Goal: Find specific page/section: Find specific page/section

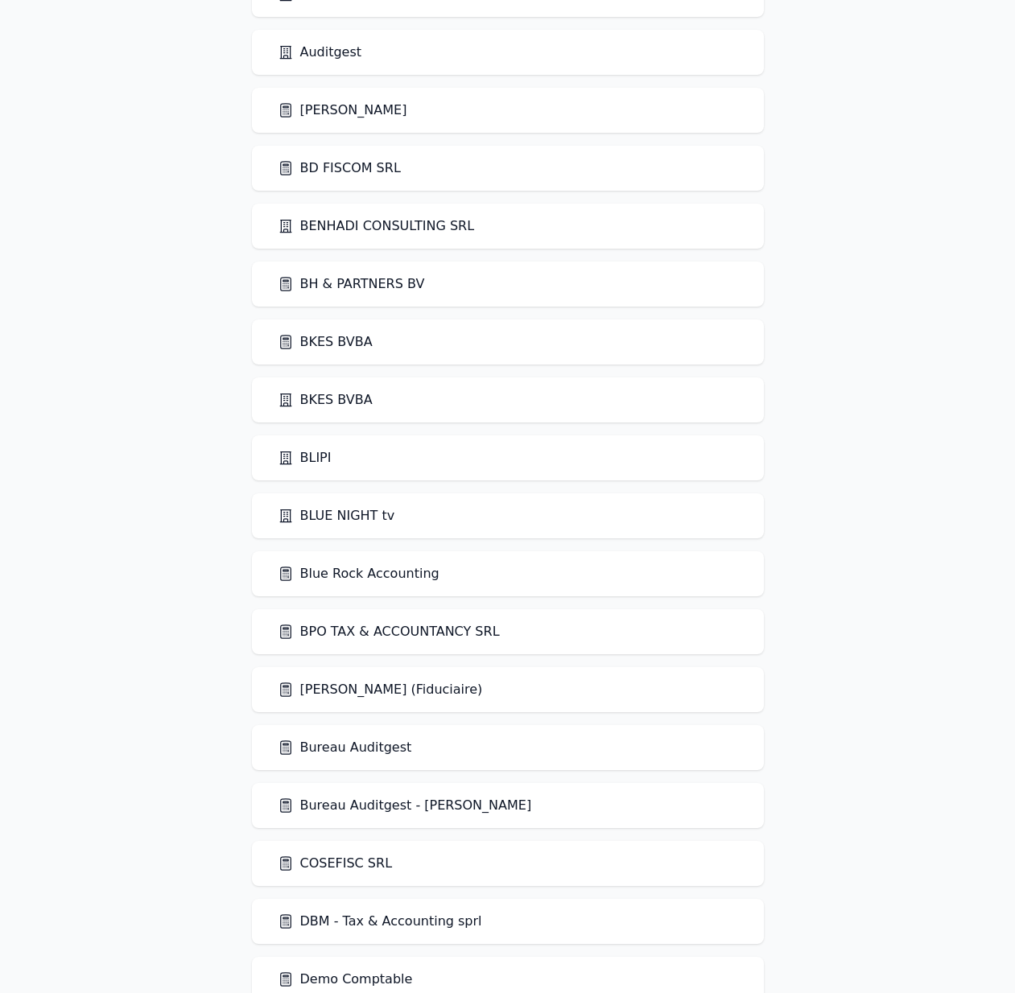
scroll to position [582, 0]
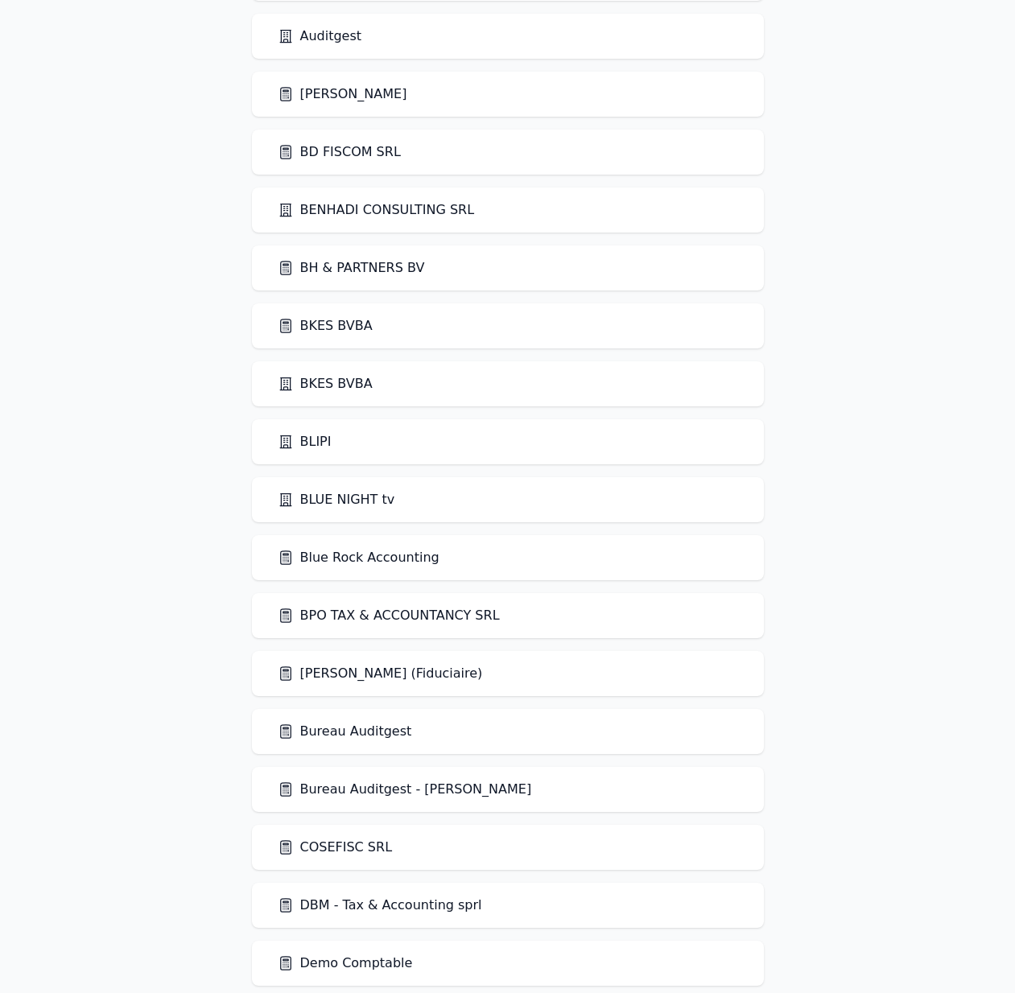
click at [376, 621] on link "BPO TAX & ACCOUNTANCY SRL" at bounding box center [389, 615] width 222 height 19
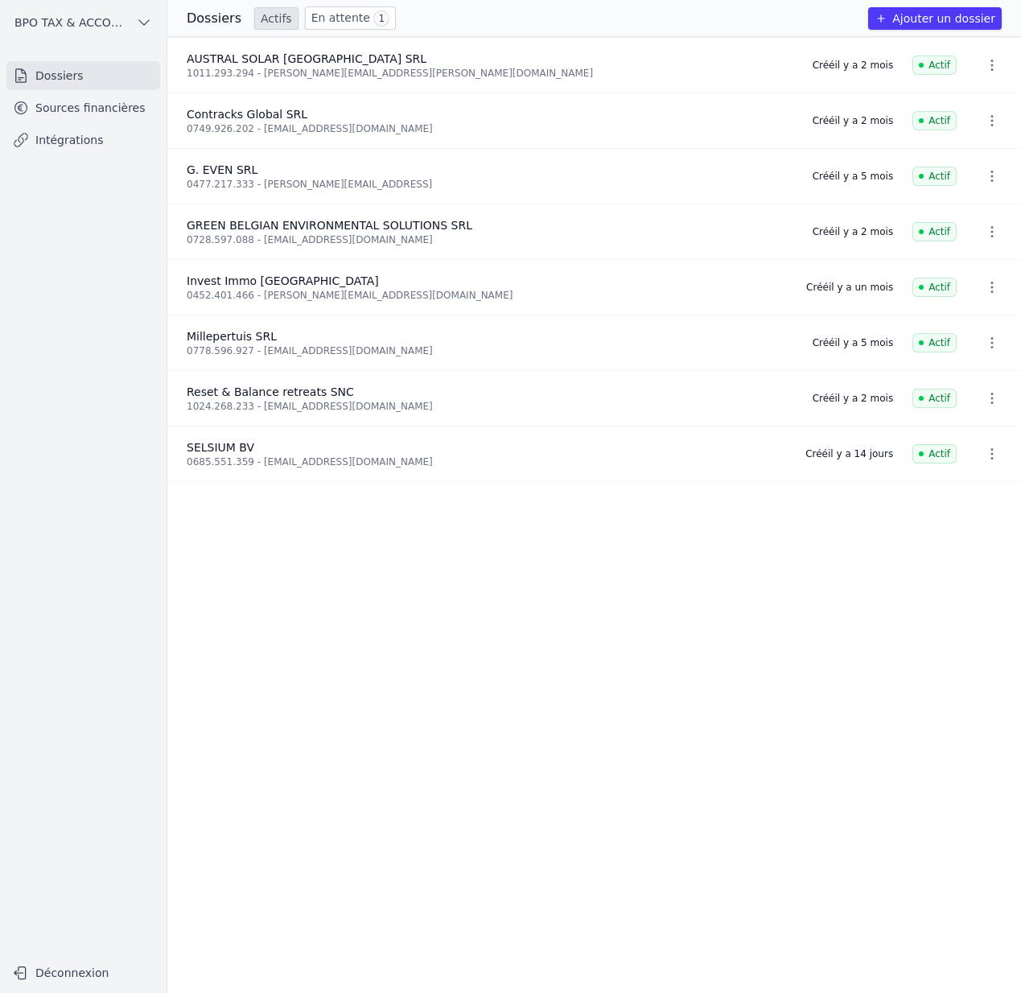
click at [118, 114] on link "Sources financières" at bounding box center [83, 107] width 154 height 29
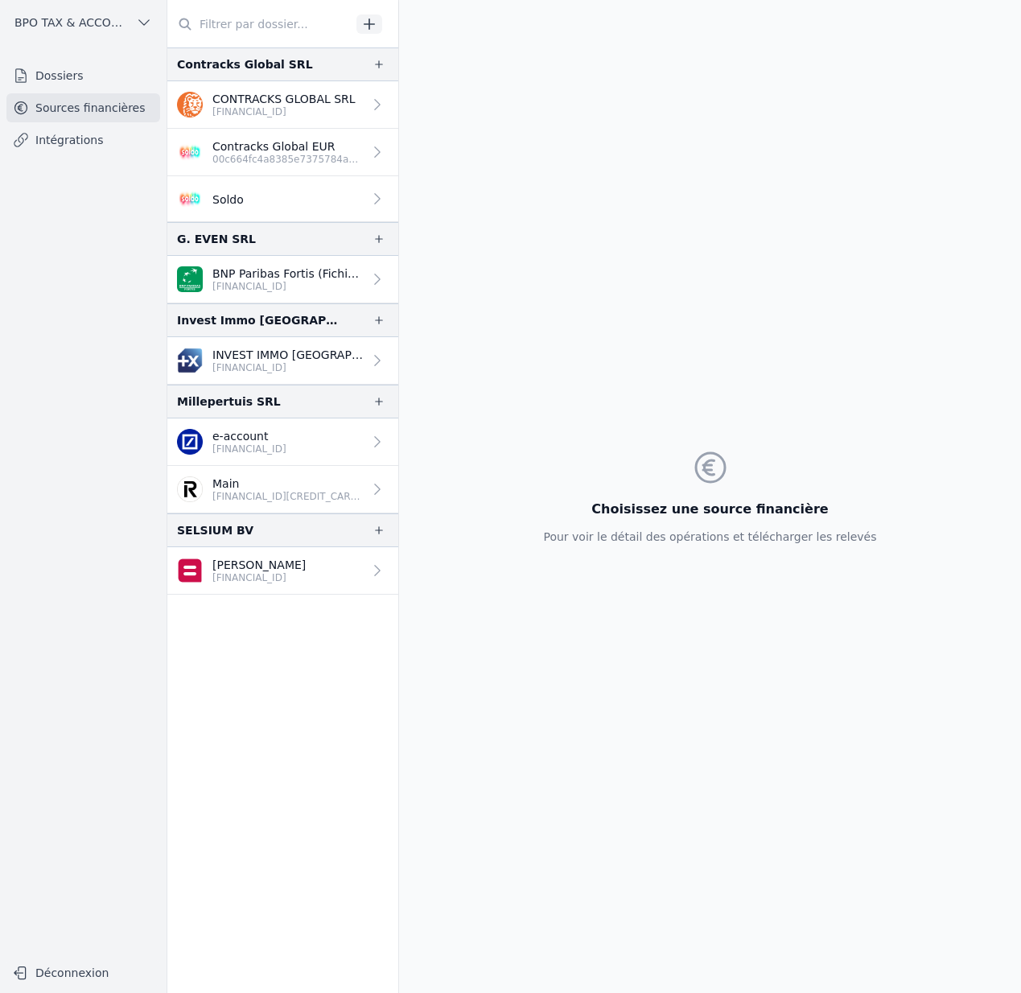
click at [307, 194] on link "Soldo" at bounding box center [282, 199] width 231 height 46
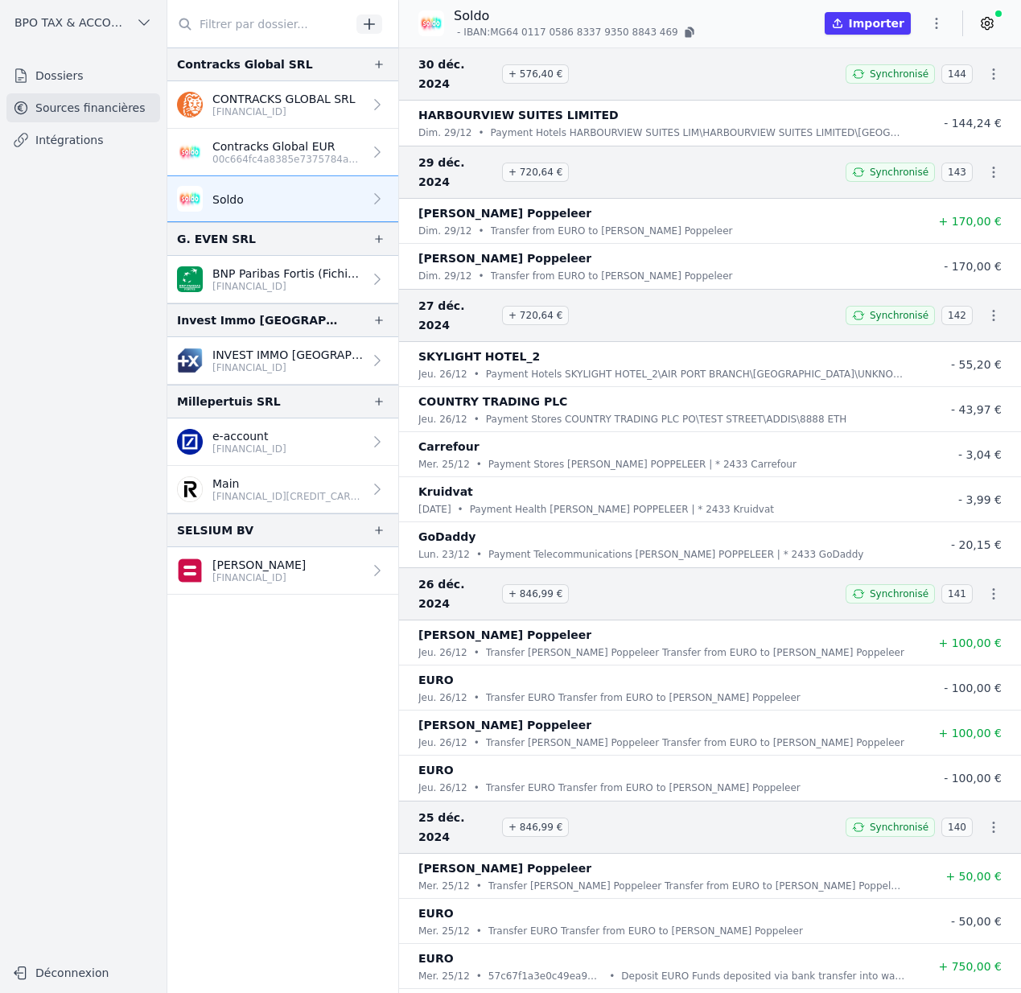
click at [111, 27] on span "BPO TAX & ACCOUNTANCY SRL" at bounding box center [71, 22] width 115 height 16
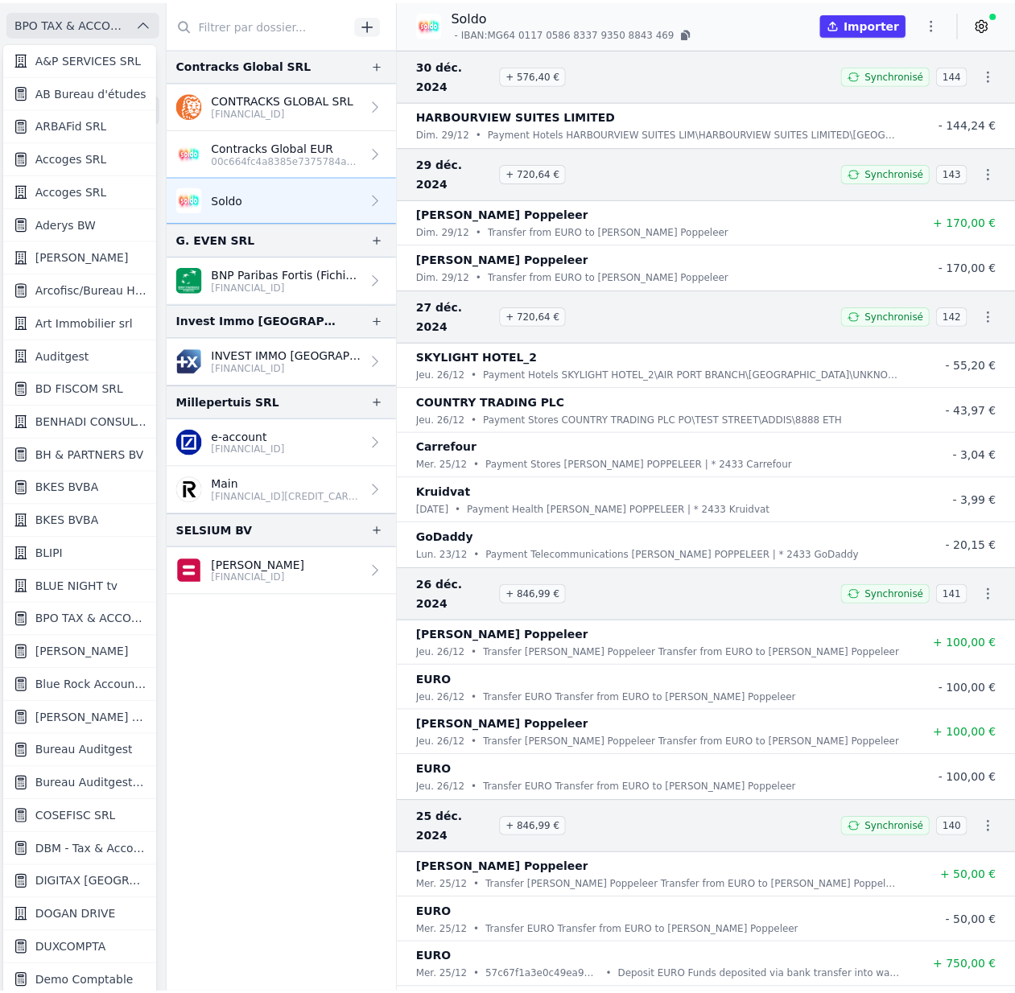
scroll to position [2, 0]
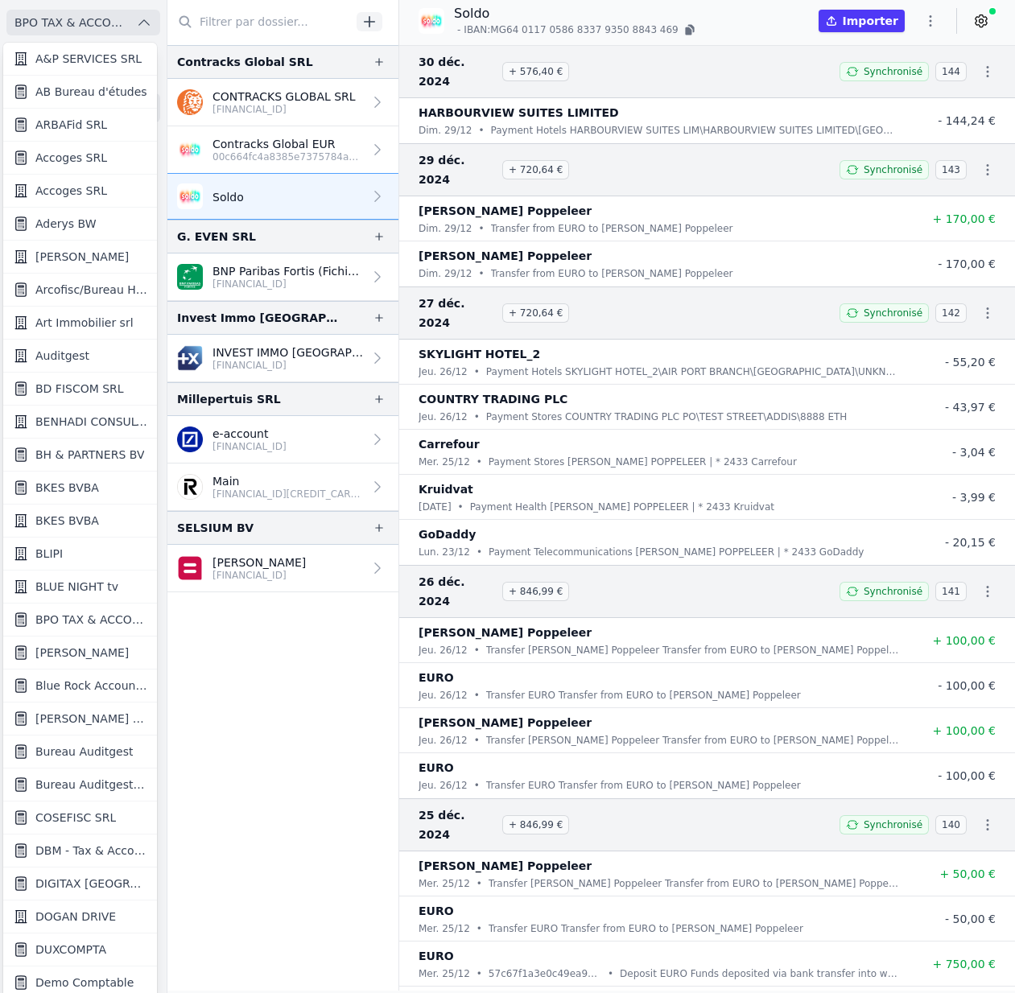
click at [64, 283] on span "Arcofisc/Bureau Haot" at bounding box center [91, 290] width 112 height 16
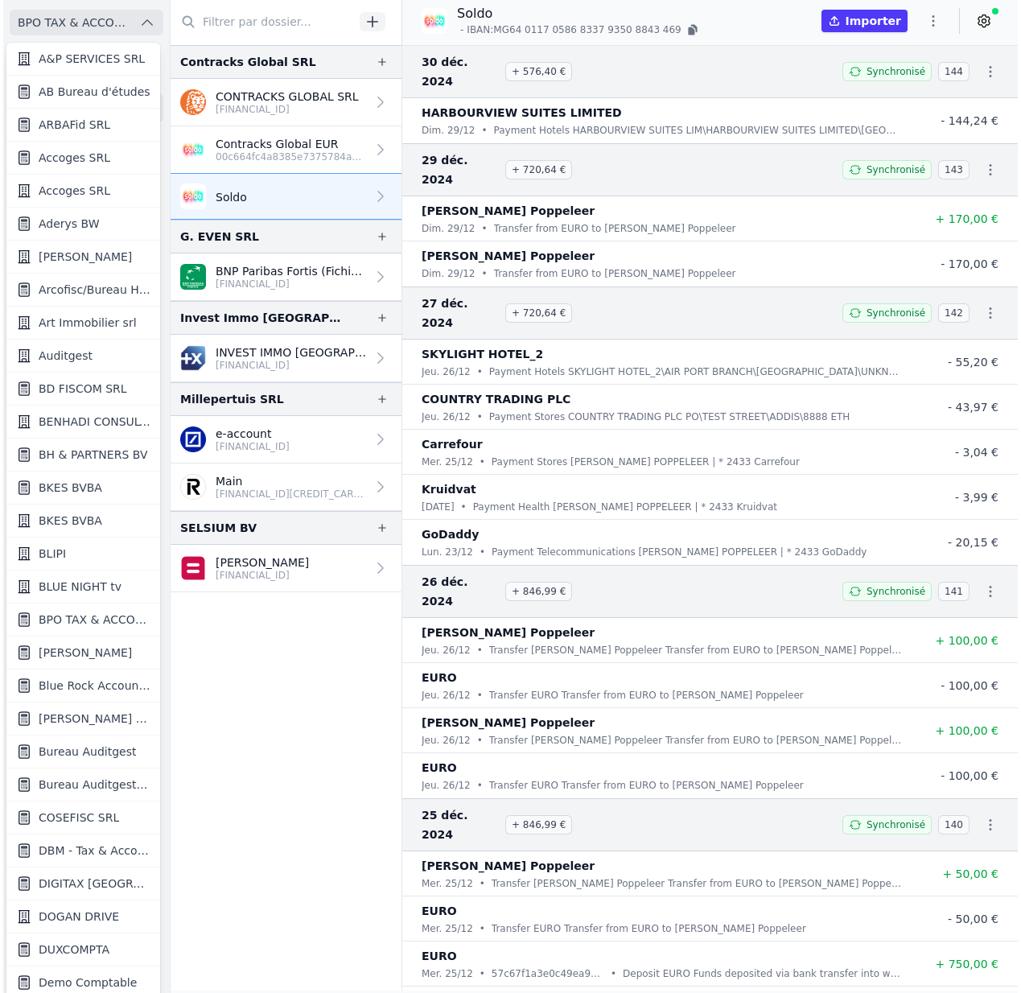
scroll to position [0, 0]
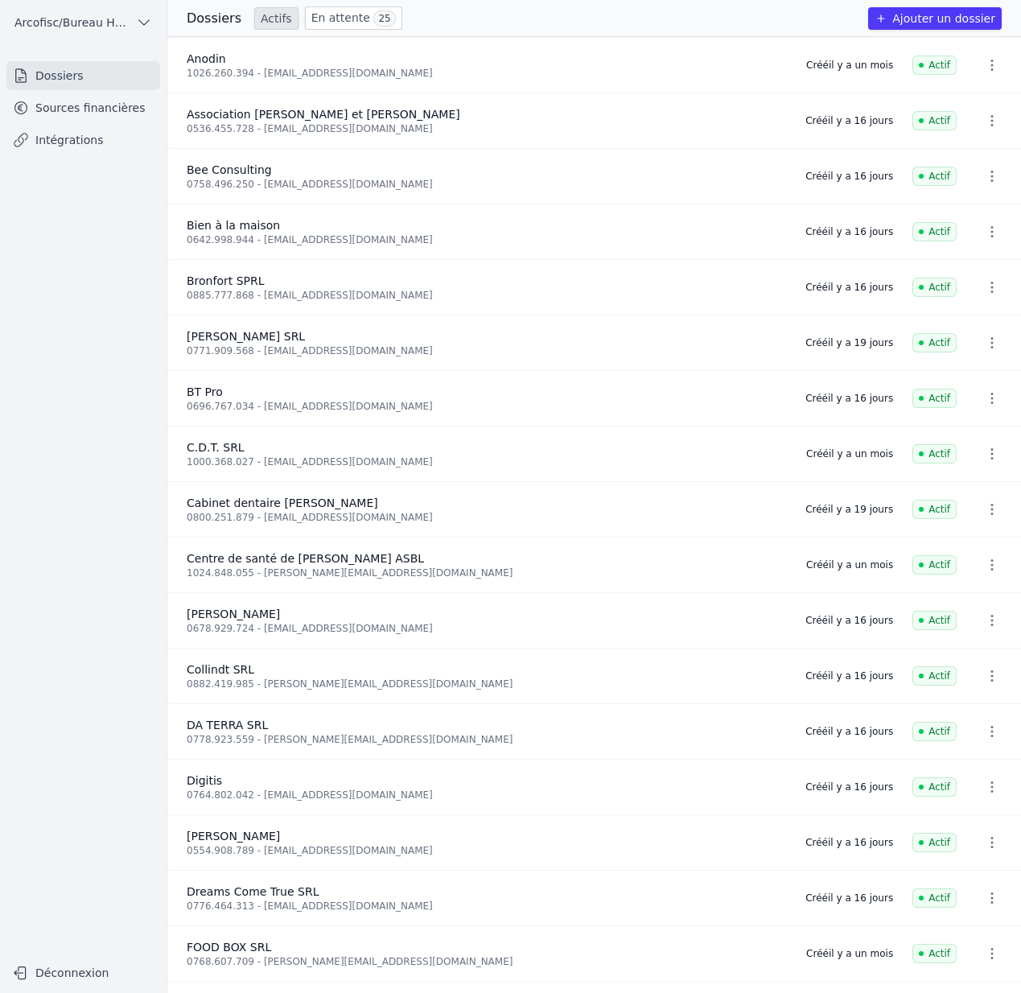
click at [121, 109] on link "Sources financières" at bounding box center [83, 107] width 154 height 29
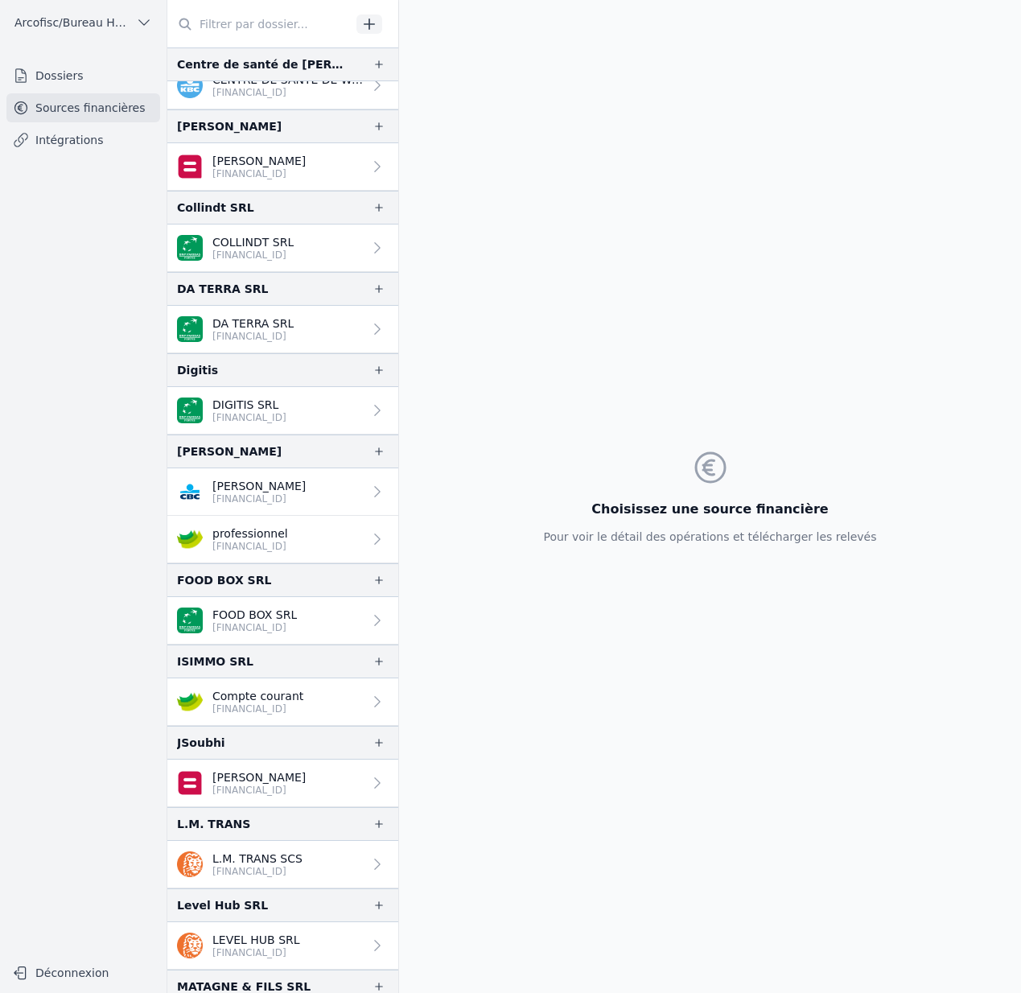
scroll to position [555, 0]
click at [260, 614] on p "FOOD BOX SRL" at bounding box center [254, 614] width 85 height 16
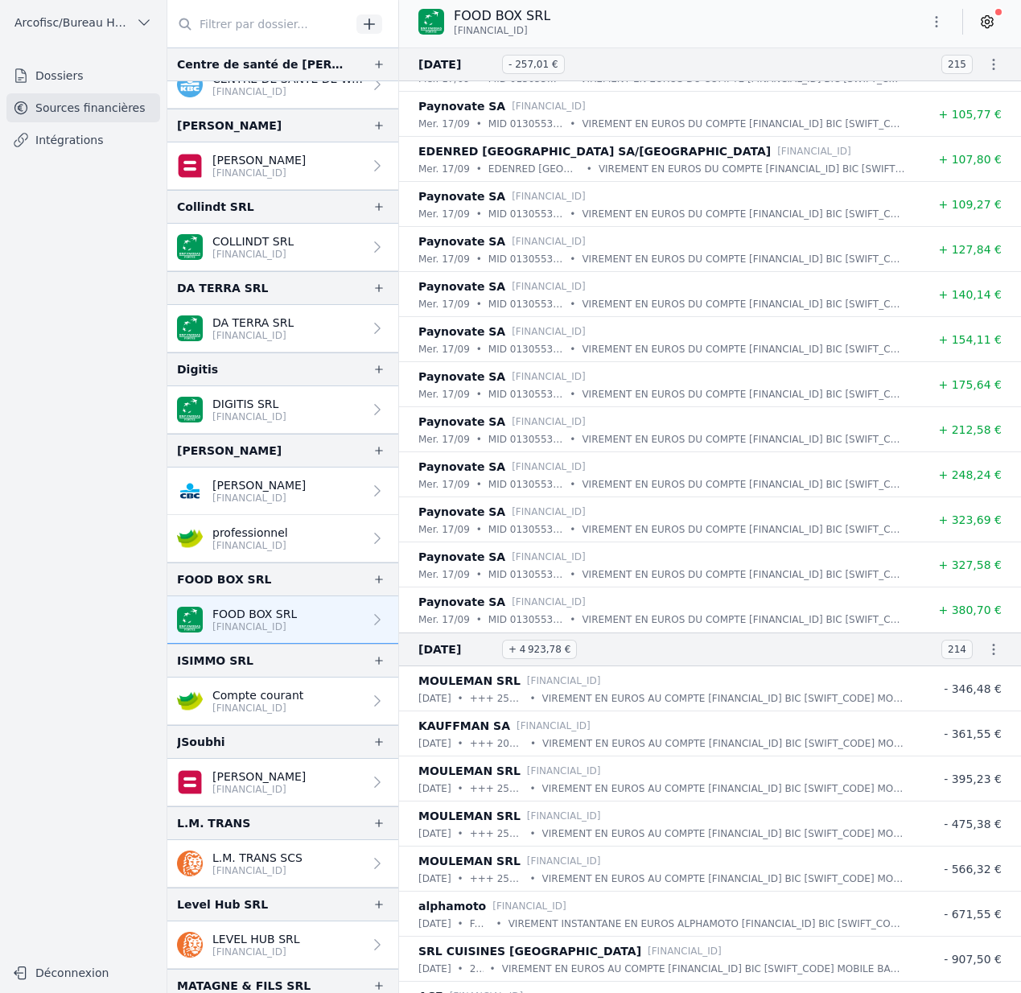
scroll to position [22077, 0]
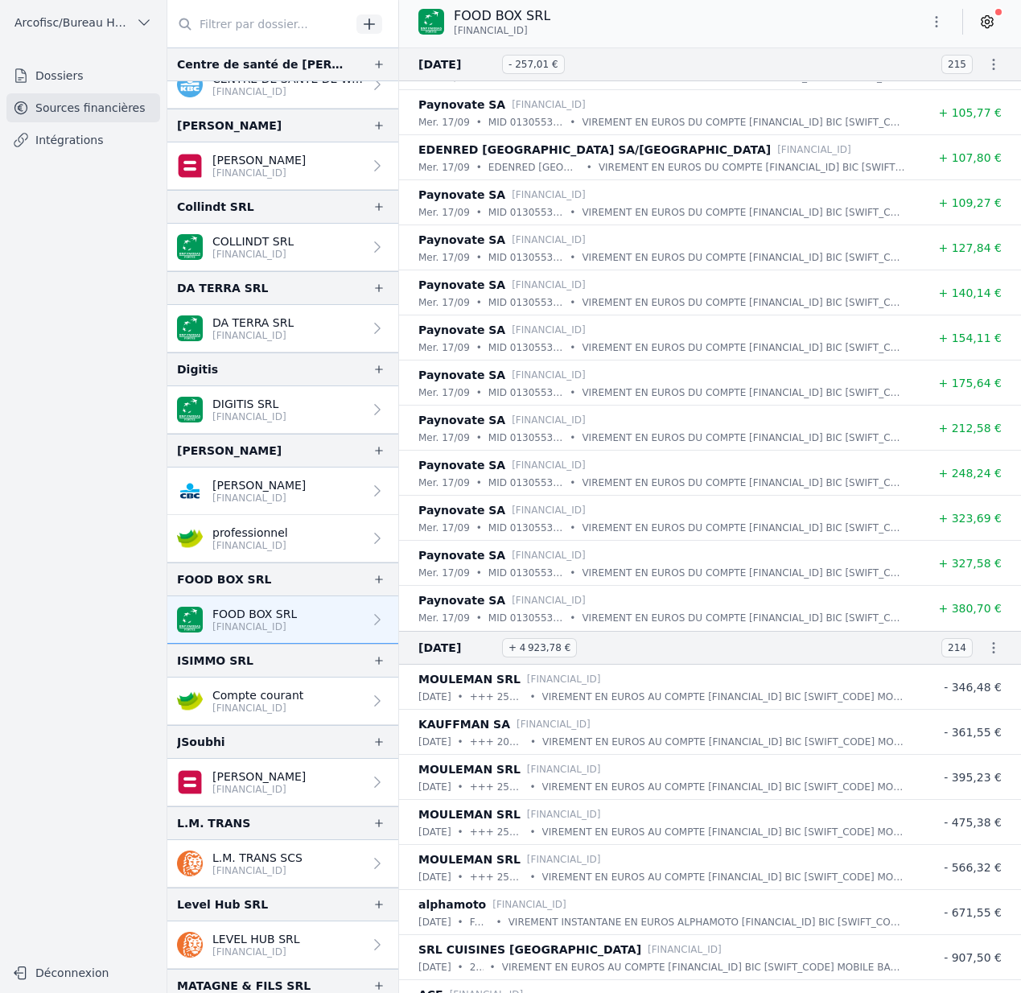
click at [995, 26] on icon at bounding box center [988, 22] width 16 height 16
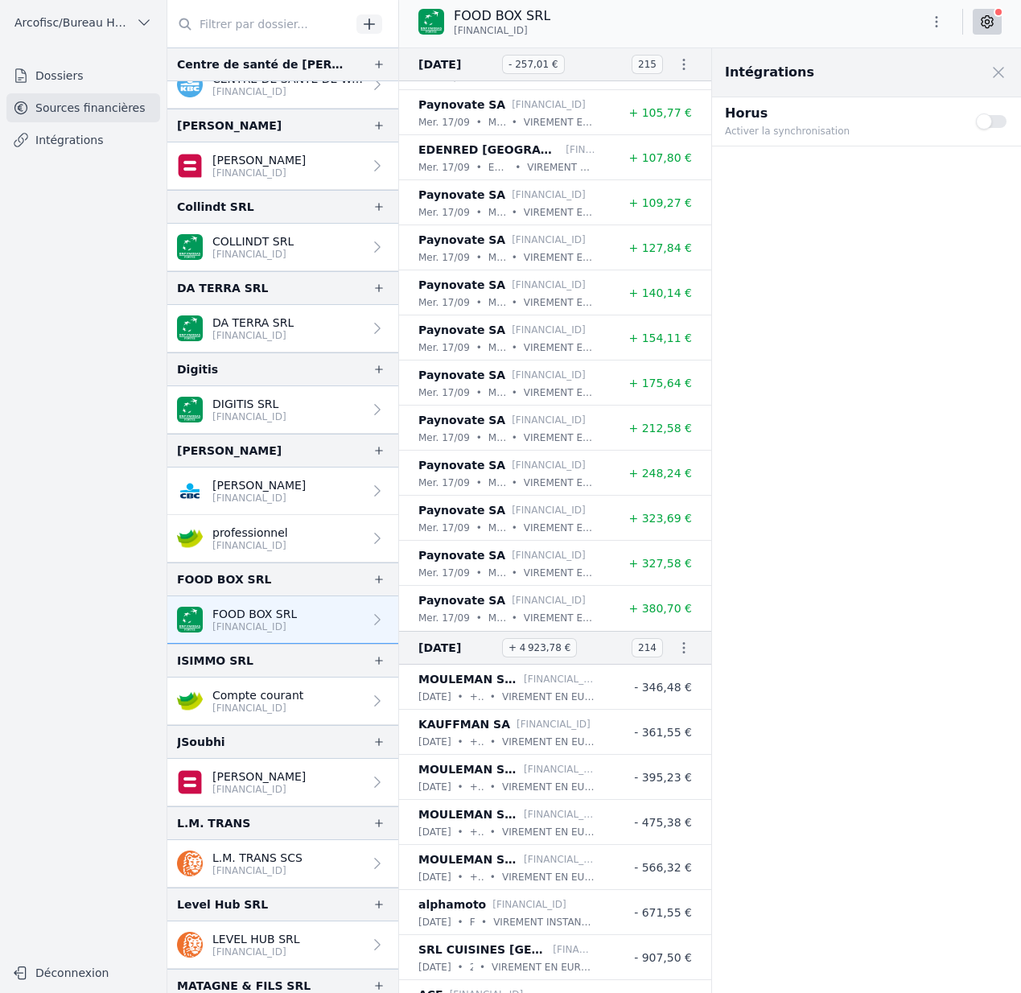
click at [995, 26] on icon at bounding box center [988, 22] width 16 height 16
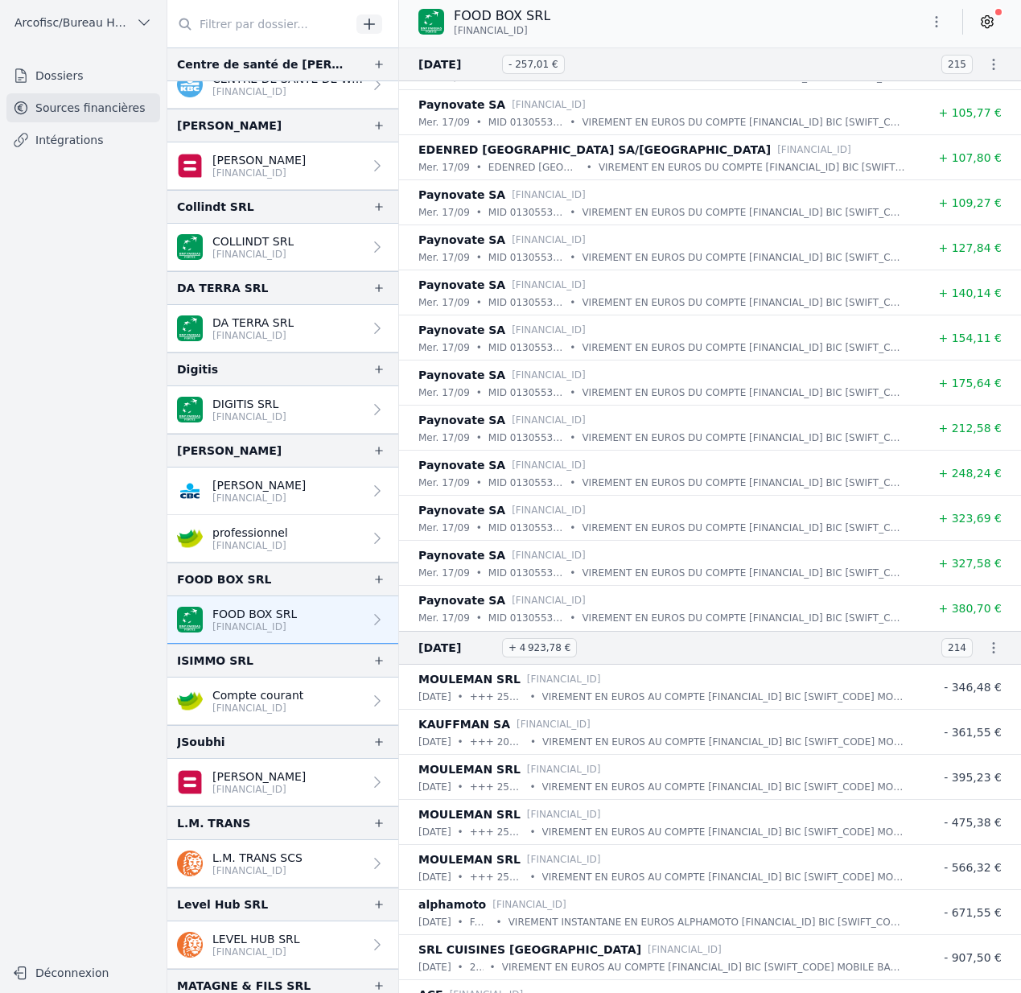
click at [940, 21] on icon "button" at bounding box center [937, 22] width 16 height 16
click at [940, 21] on div at bounding box center [510, 496] width 1021 height 993
drag, startPoint x: 559, startPoint y: 28, endPoint x: 448, endPoint y: 33, distance: 110.4
click at [448, 33] on div "FOOD BOX SRL BE74 0019 0806 8307" at bounding box center [491, 21] width 145 height 31
click at [457, 30] on span "[FINANCIAL_ID]" at bounding box center [491, 30] width 74 height 13
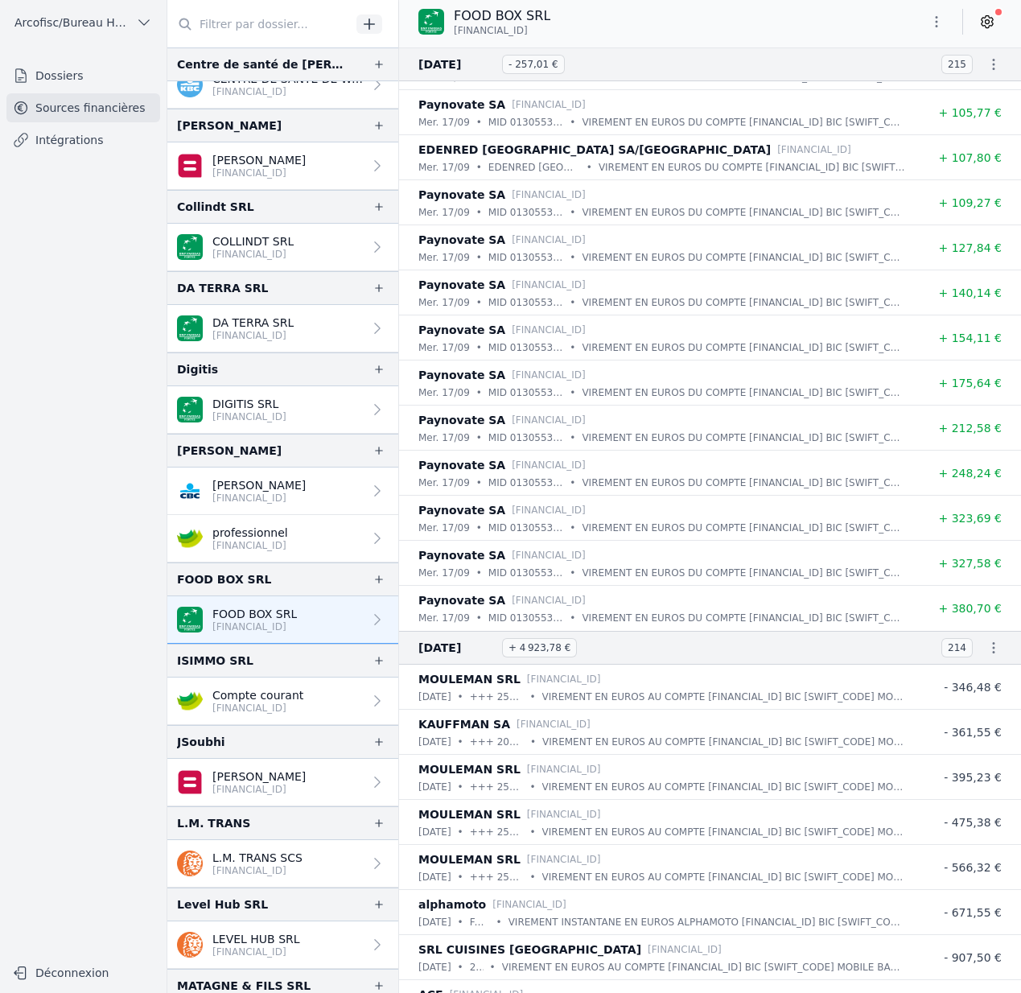
drag, startPoint x: 456, startPoint y: 29, endPoint x: 553, endPoint y: 35, distance: 97.6
click at [528, 35] on span "[FINANCIAL_ID]" at bounding box center [491, 30] width 74 height 13
click at [528, 30] on span "[FINANCIAL_ID]" at bounding box center [491, 30] width 74 height 13
copy span "[FINANCIAL_ID]"
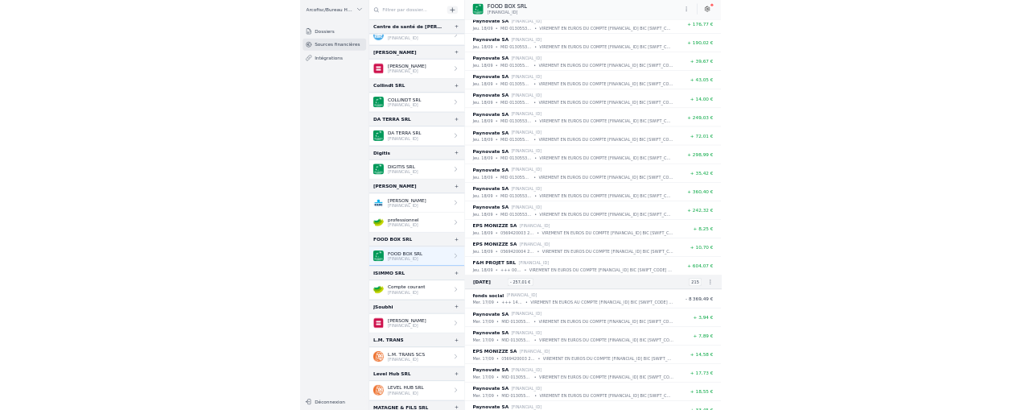
scroll to position [20884, 0]
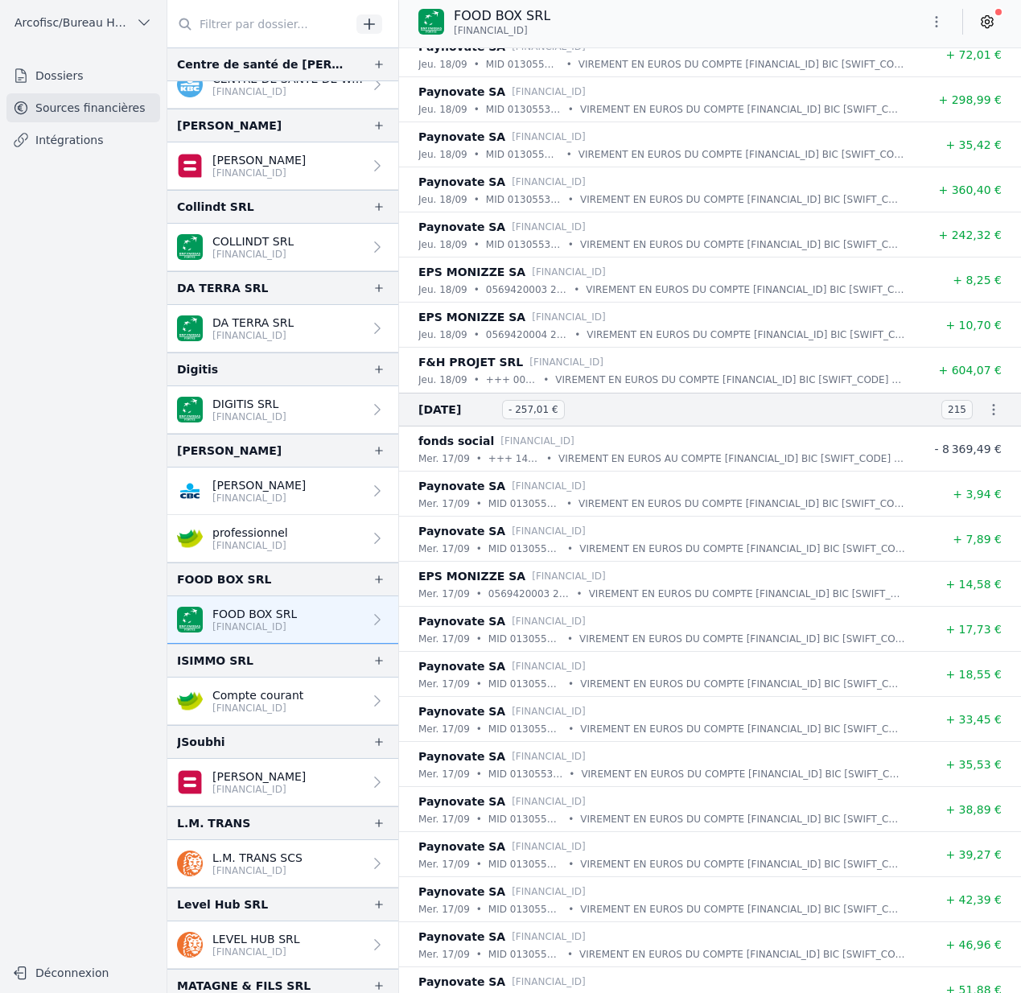
click at [934, 23] on icon "button" at bounding box center [937, 22] width 16 height 16
click at [897, 143] on button "Supprimer" at bounding box center [898, 144] width 116 height 29
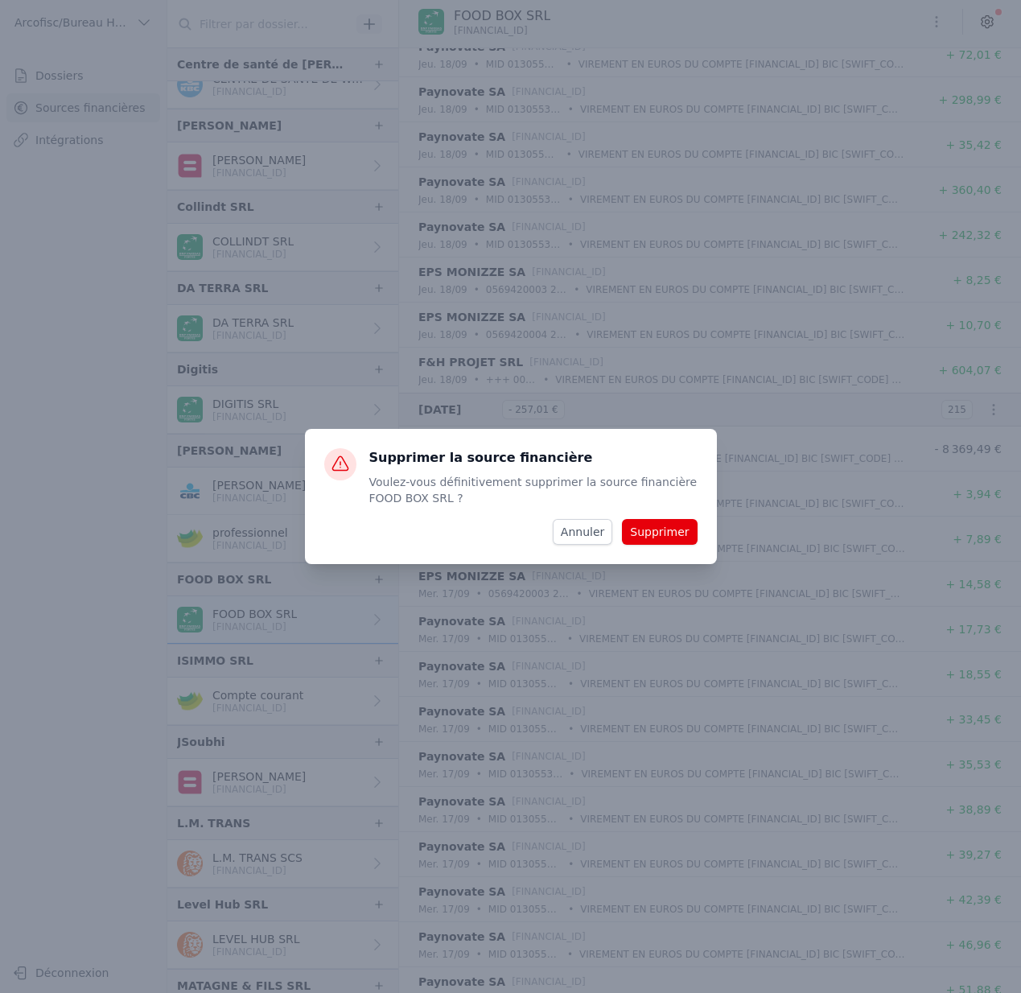
click at [670, 529] on button "Supprimer" at bounding box center [659, 532] width 75 height 26
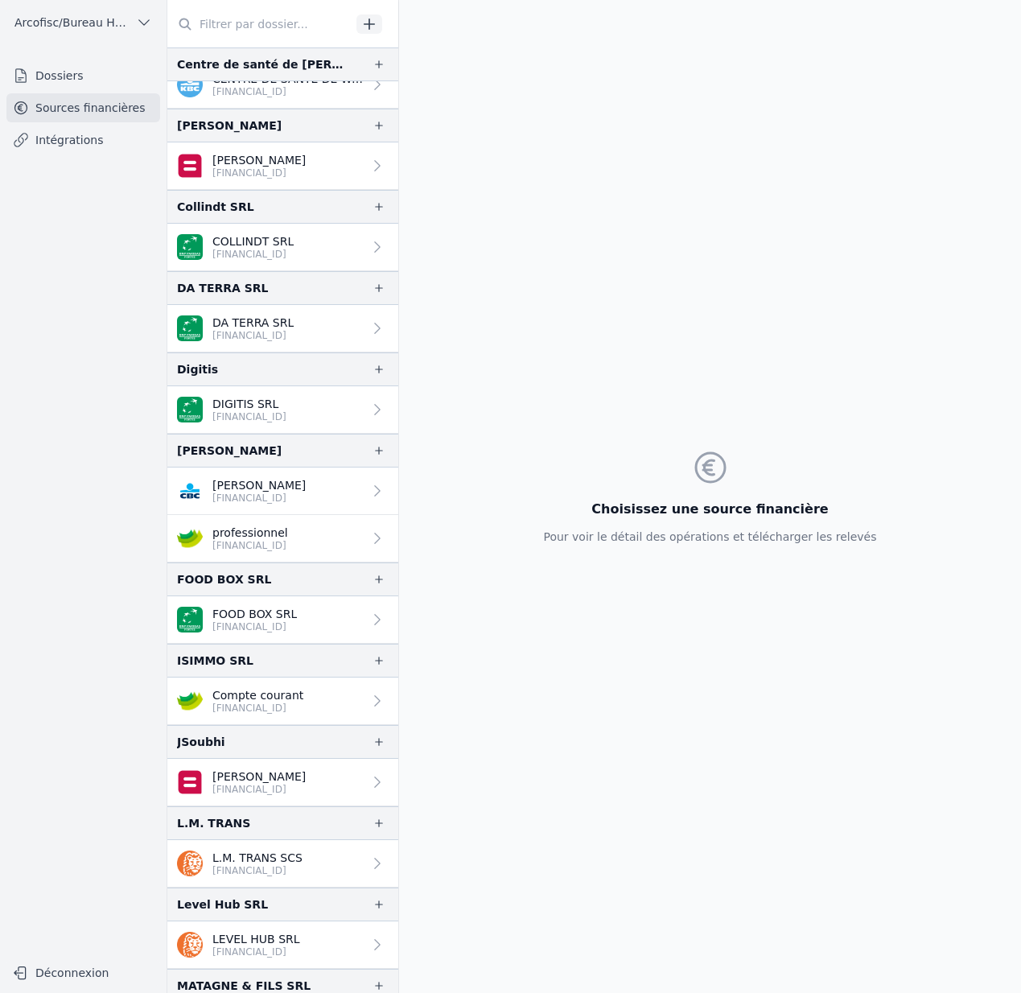
click at [794, 379] on div "Choisissez une source financière Pour voir le détail des opérations et téléchar…" at bounding box center [709, 496] width 359 height 993
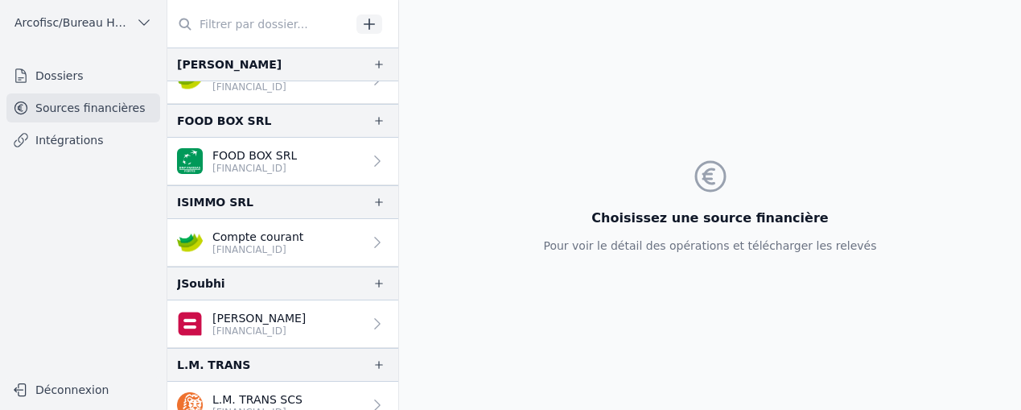
scroll to position [1013, 0]
click at [280, 170] on p "[FINANCIAL_ID]" at bounding box center [254, 169] width 85 height 13
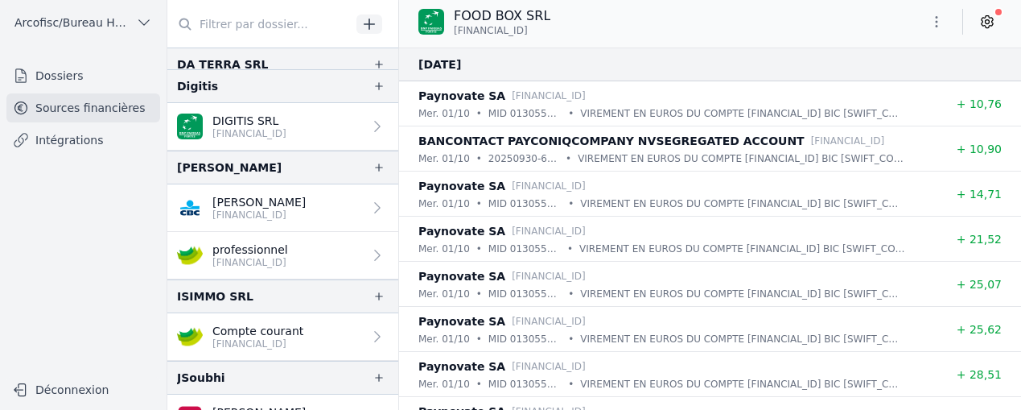
scroll to position [862, 0]
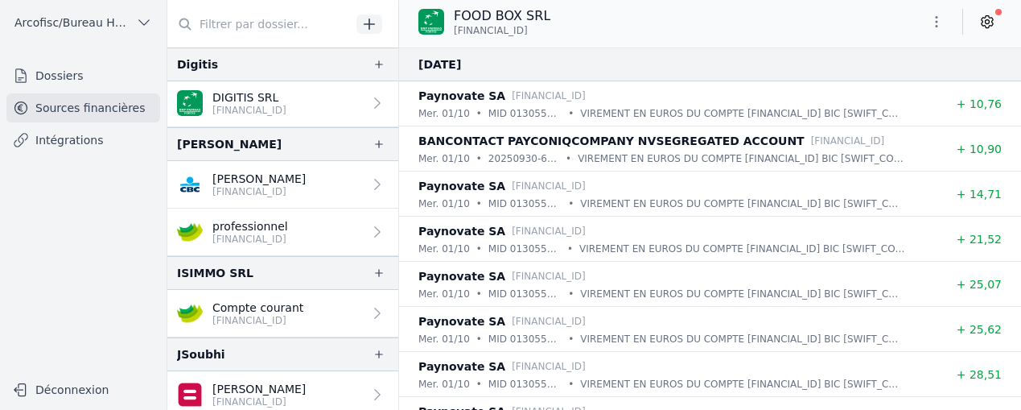
click at [274, 308] on p "Compte courant" at bounding box center [257, 307] width 91 height 16
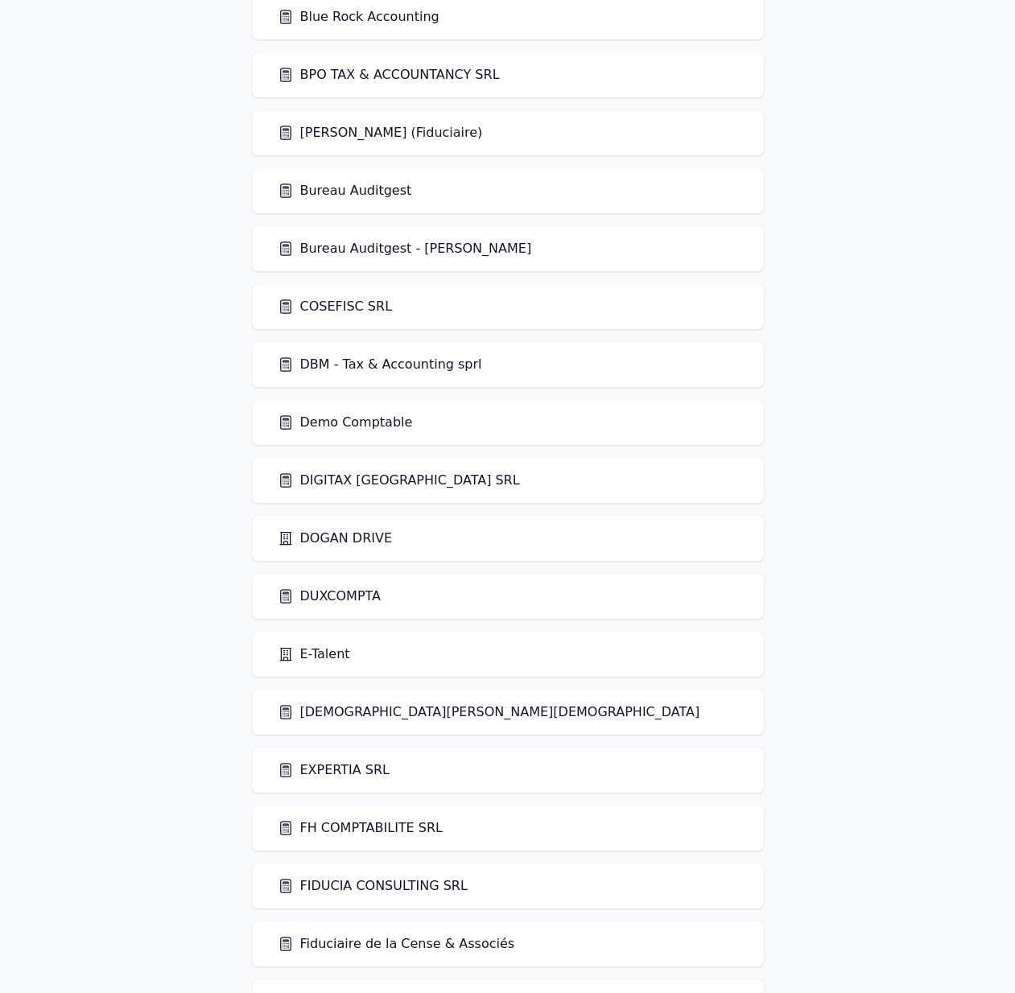
scroll to position [1644, 0]
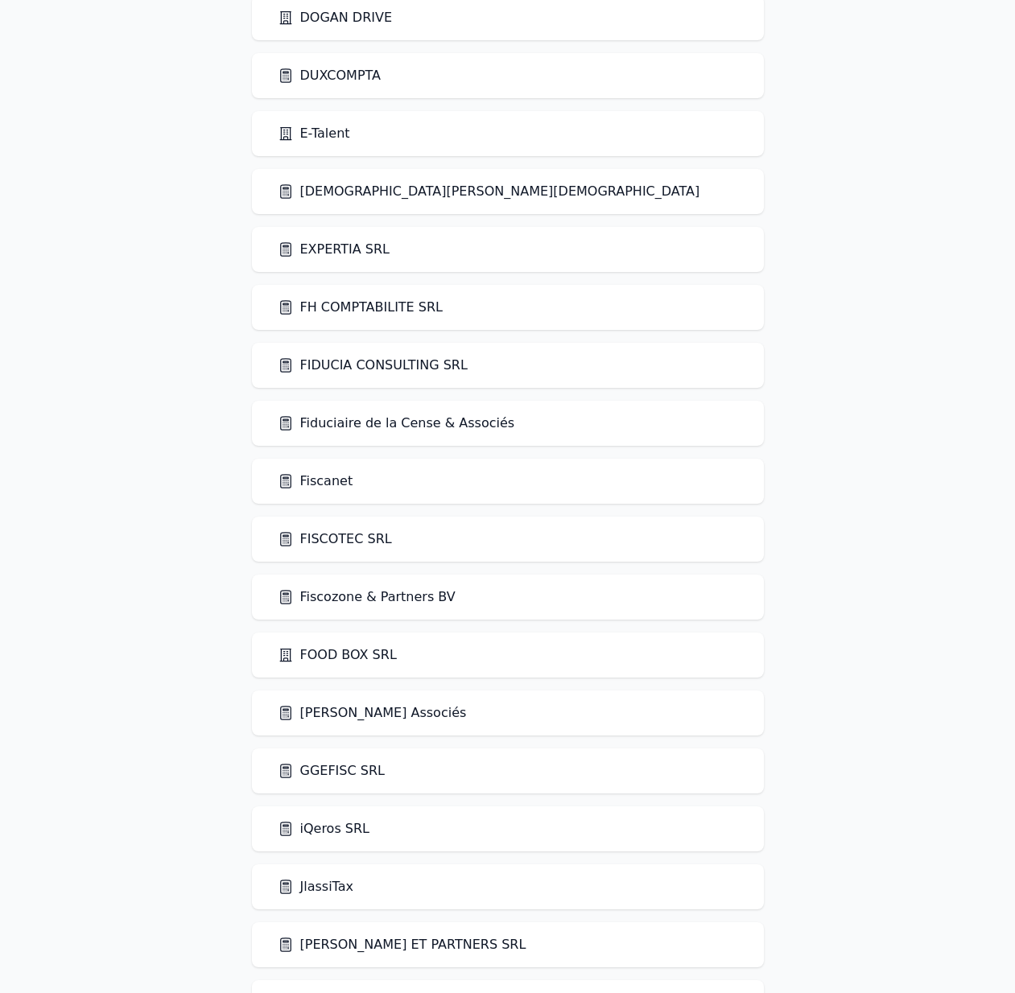
click at [337, 654] on link "FOOD BOX SRL" at bounding box center [337, 654] width 119 height 19
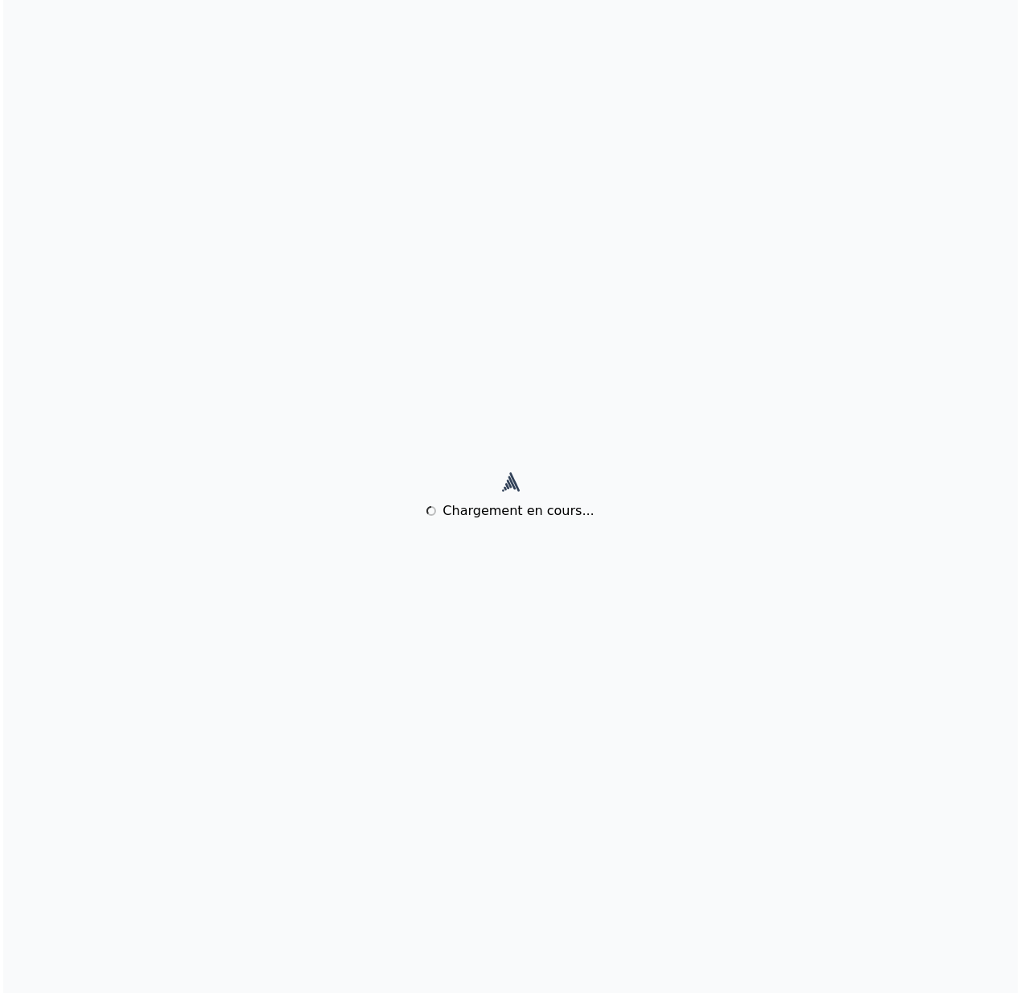
scroll to position [0, 0]
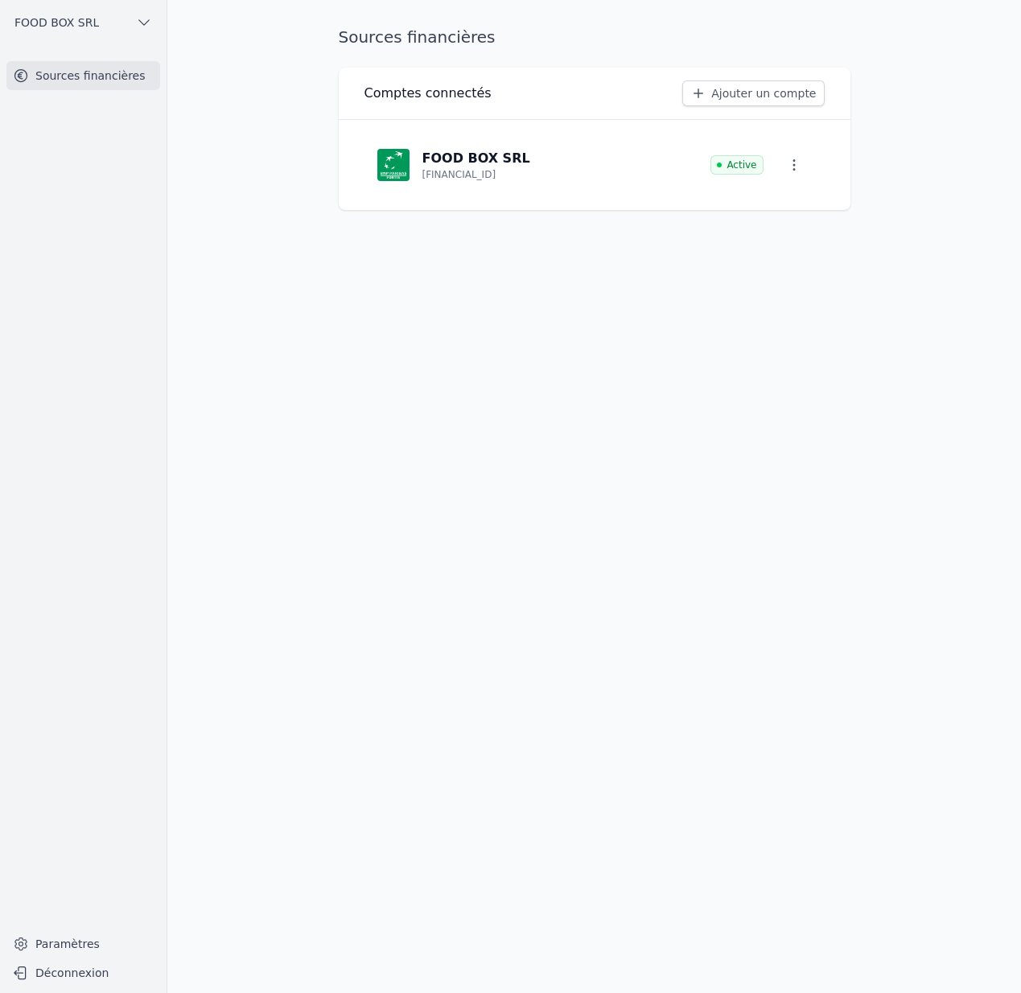
click at [497, 175] on p "[FINANCIAL_ID]" at bounding box center [460, 174] width 74 height 13
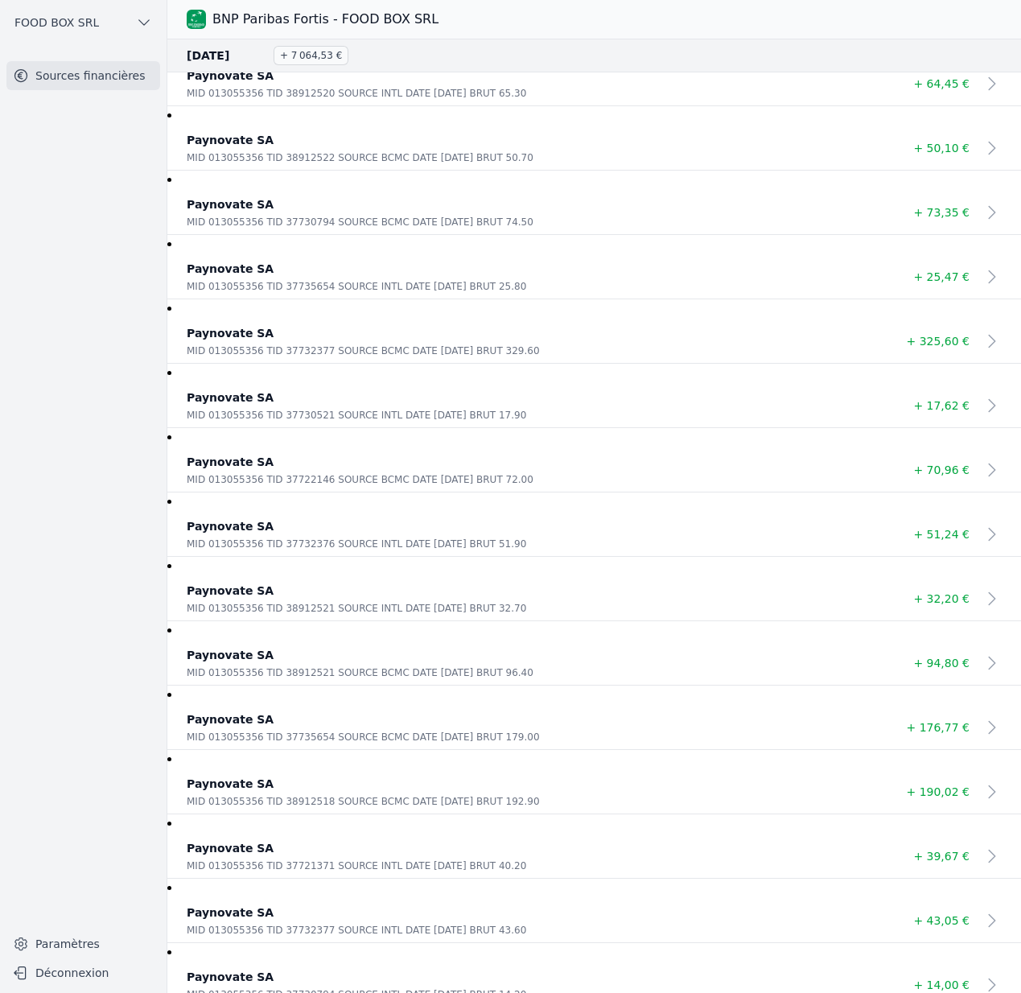
scroll to position [21548, 0]
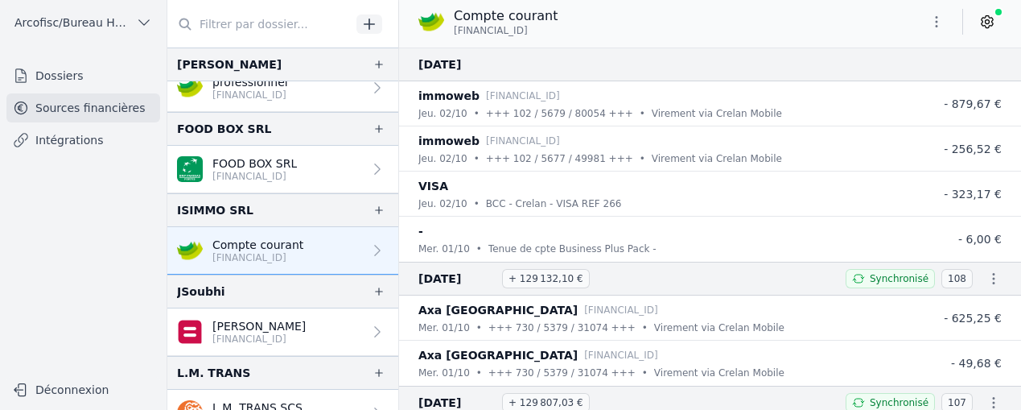
scroll to position [864, 0]
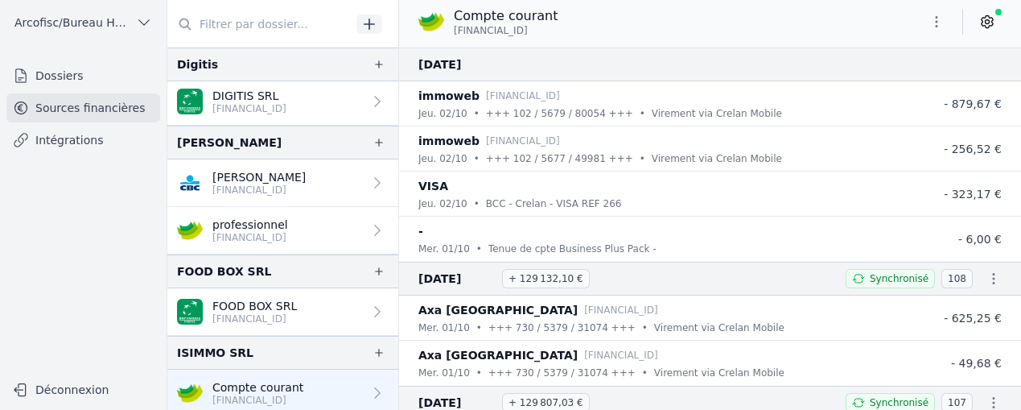
click at [289, 307] on p "FOOD BOX SRL" at bounding box center [254, 306] width 85 height 16
